Goal: Book appointment/travel/reservation

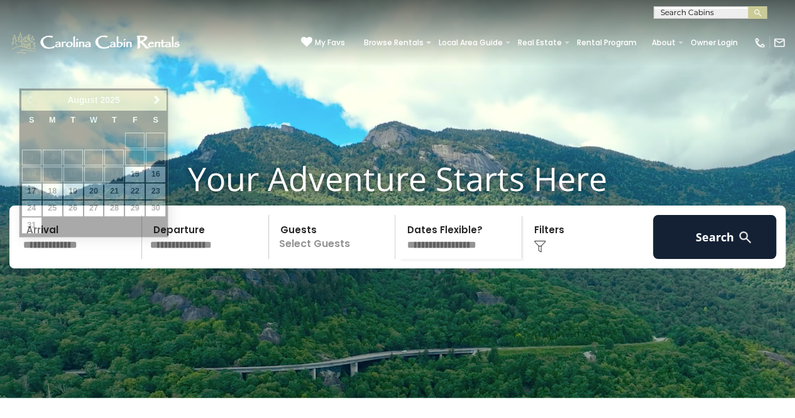
click at [57, 259] on input "text" at bounding box center [80, 237] width 123 height 44
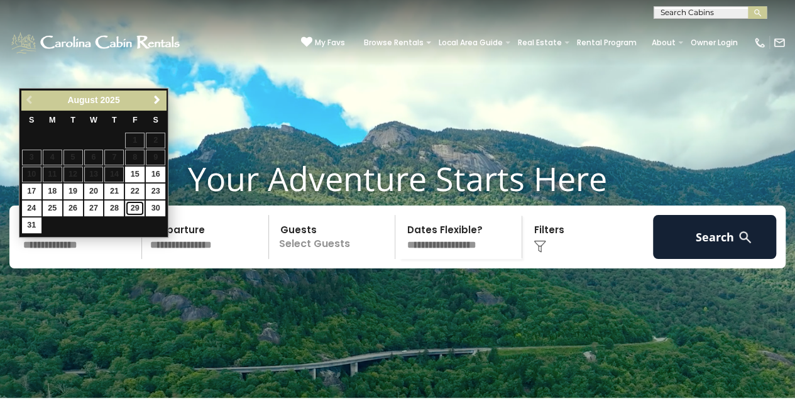
click at [134, 200] on link "29" at bounding box center [134, 208] width 19 height 16
type input "*******"
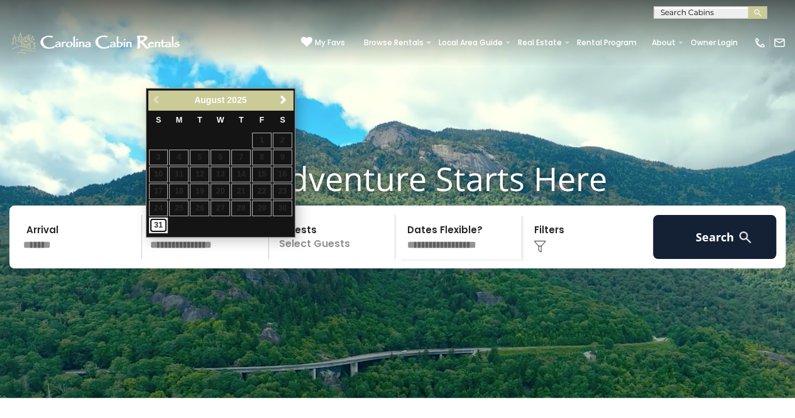
click at [162, 223] on link "31" at bounding box center [158, 225] width 19 height 16
type input "*******"
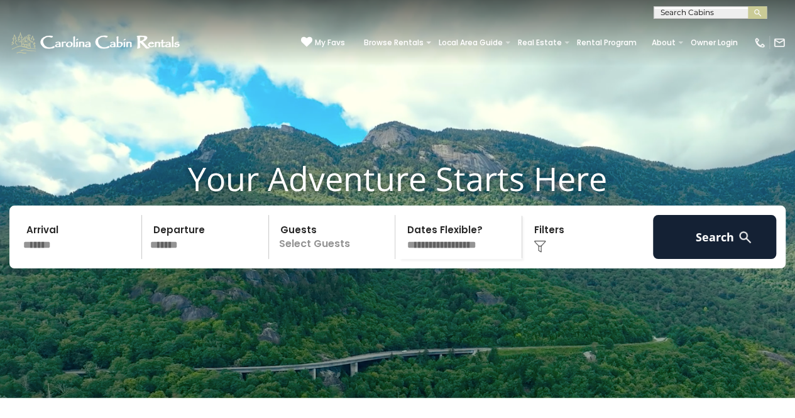
click at [302, 259] on p "Select Guests" at bounding box center [334, 237] width 122 height 44
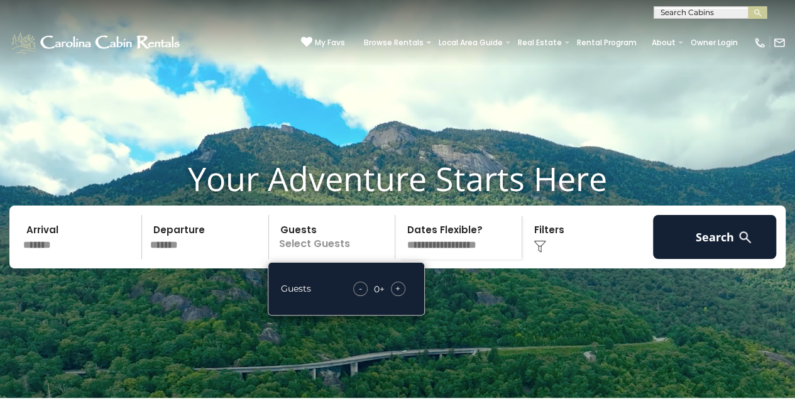
click at [398, 295] on span "+" at bounding box center [397, 288] width 5 height 13
click at [479, 259] on select "**********" at bounding box center [460, 237] width 122 height 44
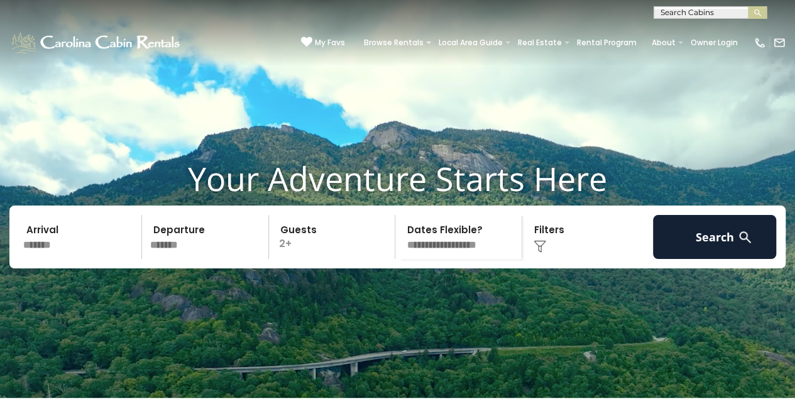
click at [479, 259] on select "**********" at bounding box center [460, 237] width 122 height 44
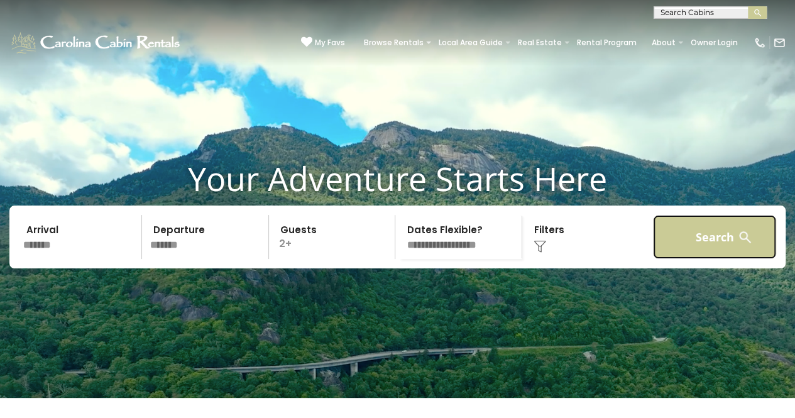
click at [670, 255] on button "Search" at bounding box center [714, 237] width 123 height 44
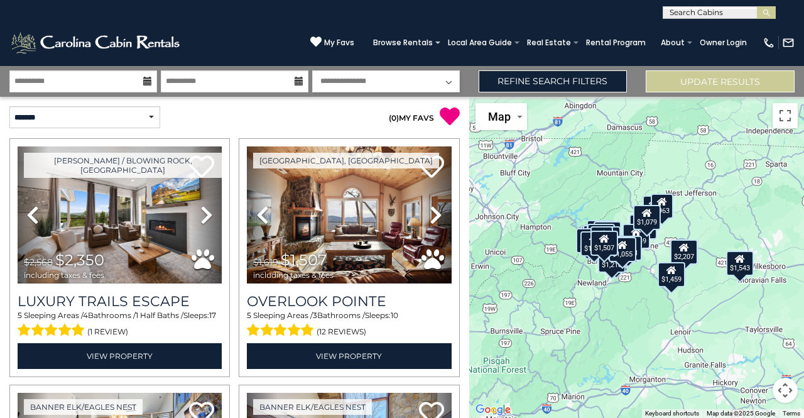
click at [786, 388] on button "Map camera controls" at bounding box center [785, 390] width 25 height 25
click at [755, 335] on button "Zoom in" at bounding box center [753, 327] width 25 height 25
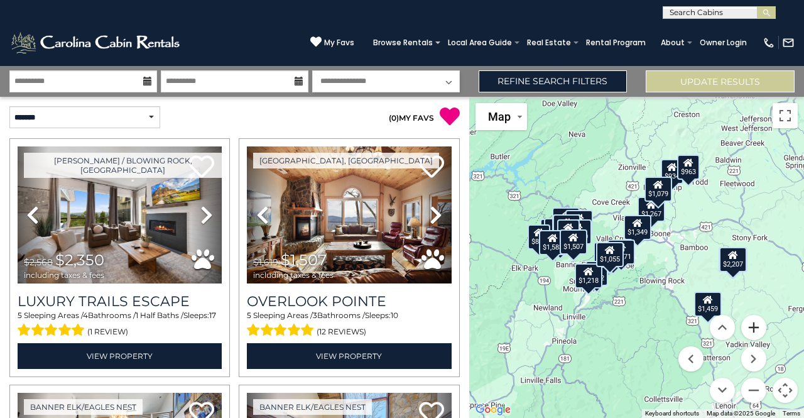
click at [755, 335] on button "Zoom in" at bounding box center [753, 327] width 25 height 25
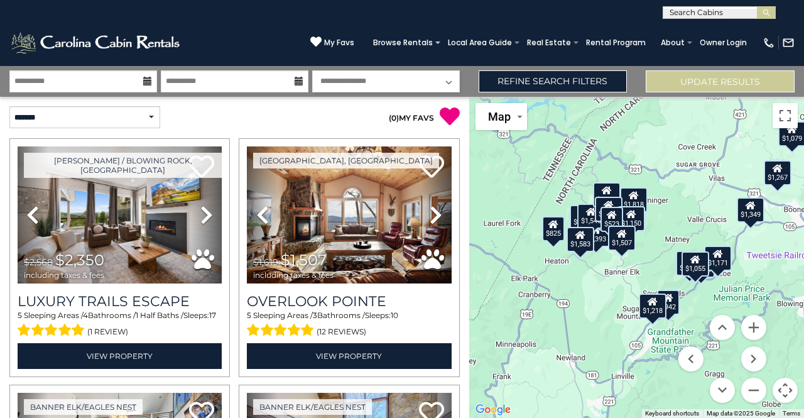
drag, startPoint x: 572, startPoint y: 170, endPoint x: 685, endPoint y: 171, distance: 112.4
click at [685, 171] on div "$2,350 $1,507 $1,695 $2,393 $1,124 $2,207 $928 $1,267 $822 $1,059 $1,546 $1,882…" at bounding box center [636, 257] width 335 height 321
click at [755, 318] on button "Zoom in" at bounding box center [753, 327] width 25 height 25
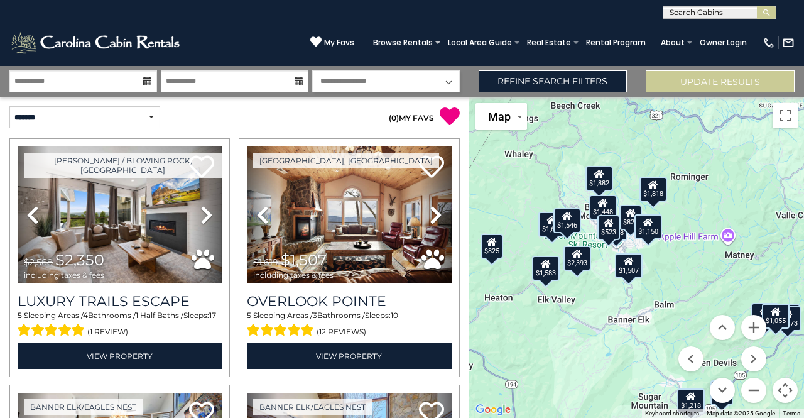
drag, startPoint x: 675, startPoint y: 204, endPoint x: 702, endPoint y: 249, distance: 53.2
click at [702, 249] on div "$2,350 $1,507 $1,695 $2,393 $1,124 $2,207 $928 $1,267 $822 $1,059 $1,546 $1,882…" at bounding box center [636, 257] width 335 height 321
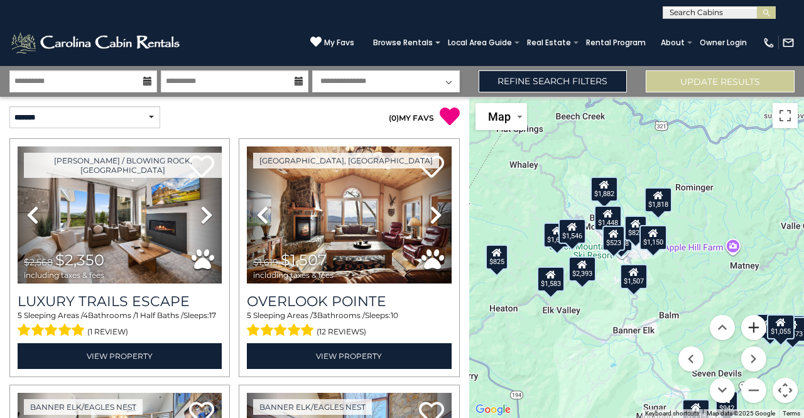
click at [760, 329] on button "Zoom in" at bounding box center [753, 327] width 25 height 25
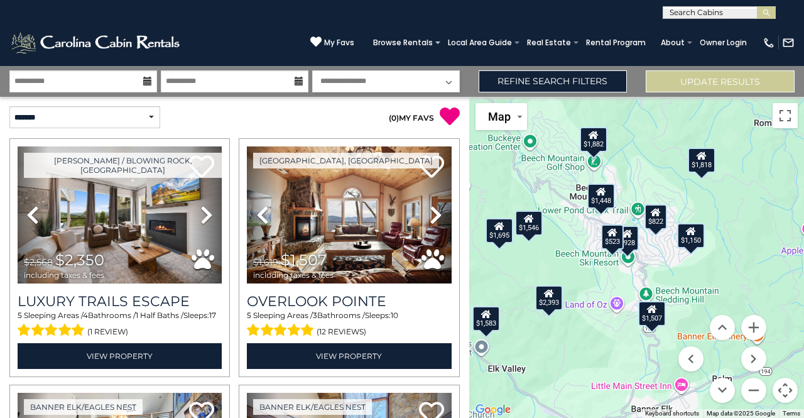
drag, startPoint x: 677, startPoint y: 273, endPoint x: 705, endPoint y: 281, distance: 29.4
click at [705, 281] on div "$2,350 $1,507 $1,695 $2,393 $1,124 $2,207 $928 $1,267 $822 $1,059 $1,546 $1,882…" at bounding box center [636, 257] width 335 height 321
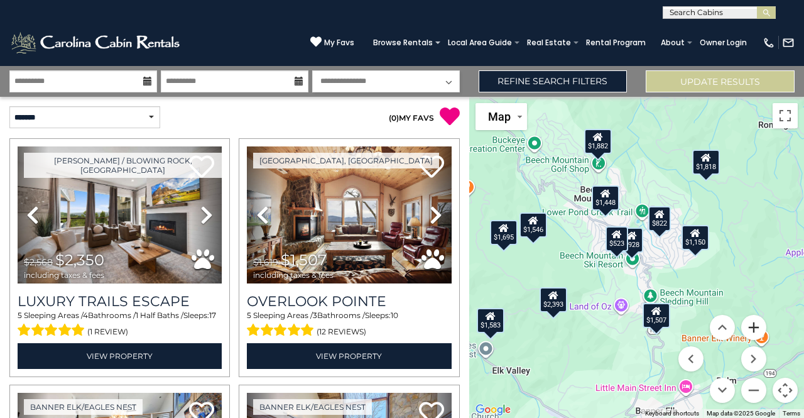
click at [754, 329] on button "Zoom in" at bounding box center [753, 327] width 25 height 25
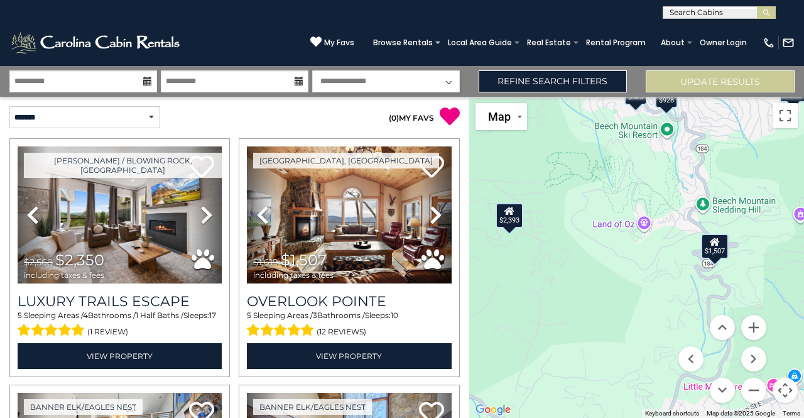
drag, startPoint x: 691, startPoint y: 252, endPoint x: 726, endPoint y: 110, distance: 146.3
click at [726, 110] on div "$2,350 $1,507 $1,695 $2,393 $1,124 $2,207 $928 $1,267 $822 $1,059 $1,546 $1,882…" at bounding box center [636, 257] width 335 height 321
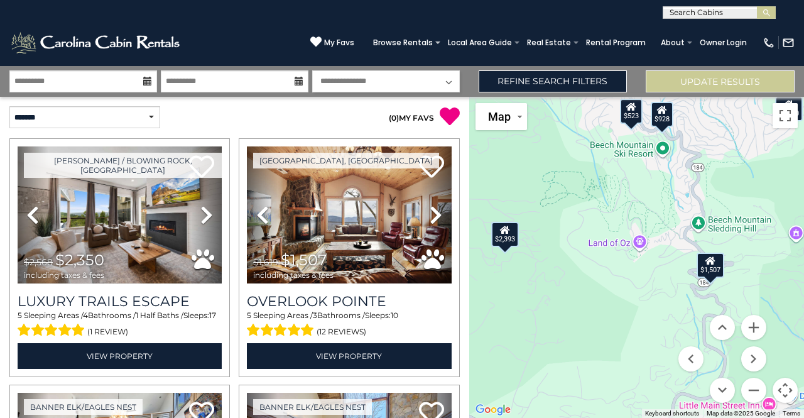
drag, startPoint x: 604, startPoint y: 178, endPoint x: 602, endPoint y: 205, distance: 27.7
click at [602, 205] on div "$2,350 $1,507 $1,695 $2,393 $1,124 $2,207 $928 $1,267 $822 $1,059 $1,546 $1,882…" at bounding box center [636, 257] width 335 height 321
